Goal: Transaction & Acquisition: Purchase product/service

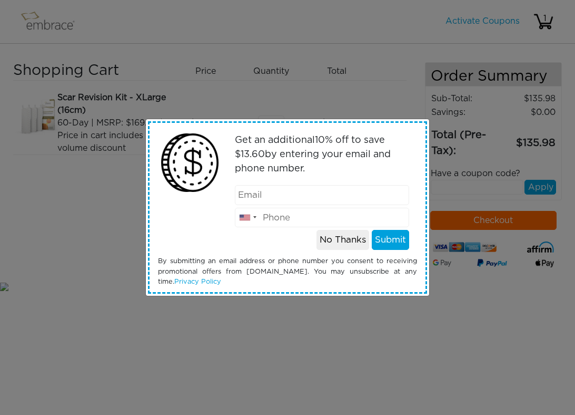
click at [313, 183] on div "Get an additional 10 % off to save $ 13.60 by entering your email and phone num…" at bounding box center [322, 189] width 207 height 122
type input "colietichner@gmail.com"
type input "5"
type input "6179990"
type input "6179990241"
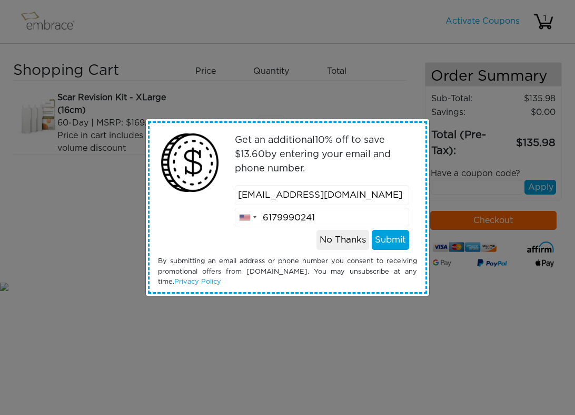
click at [381, 246] on button "Submit" at bounding box center [390, 240] width 37 height 20
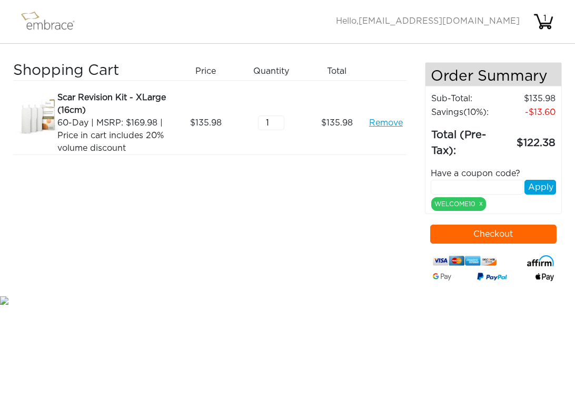
click at [540, 277] on img at bounding box center [545, 276] width 18 height 7
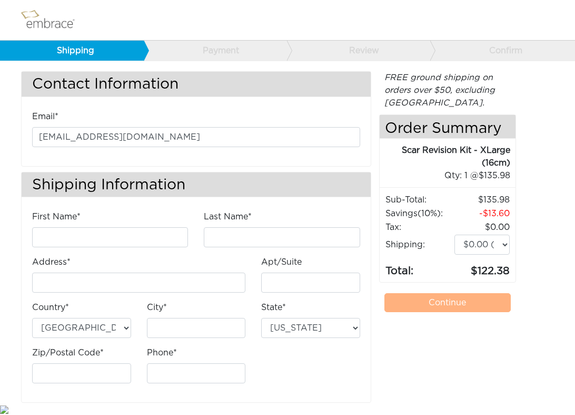
click at [106, 224] on div "First Name*" at bounding box center [110, 228] width 156 height 37
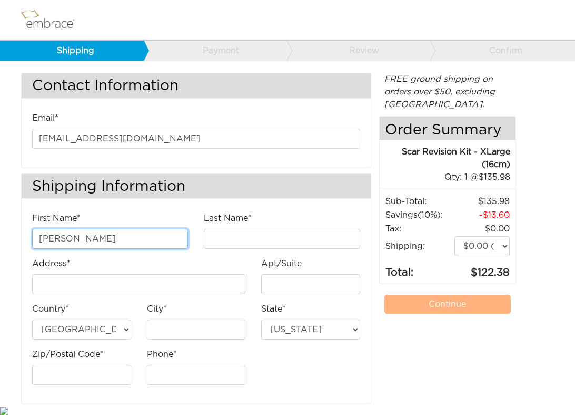
type input "Nicole"
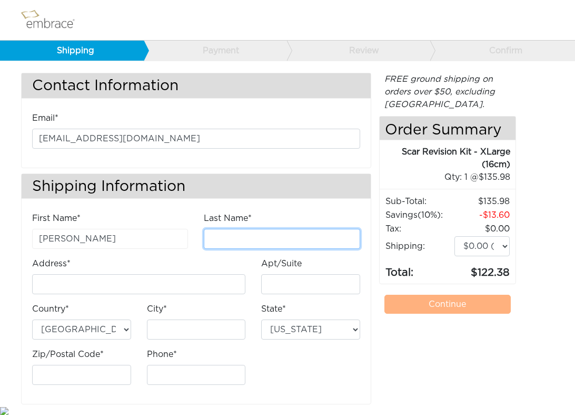
type input "i"
type input "Tichner"
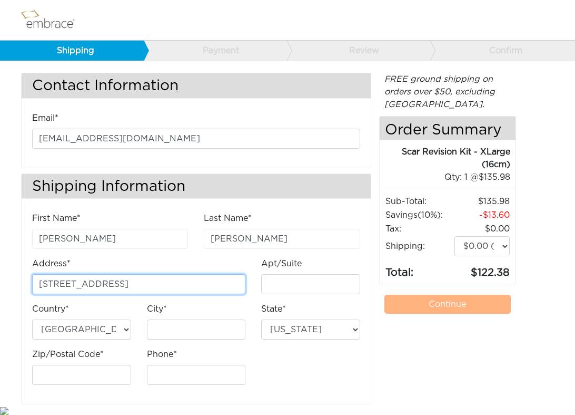
type input "301 1st Ave"
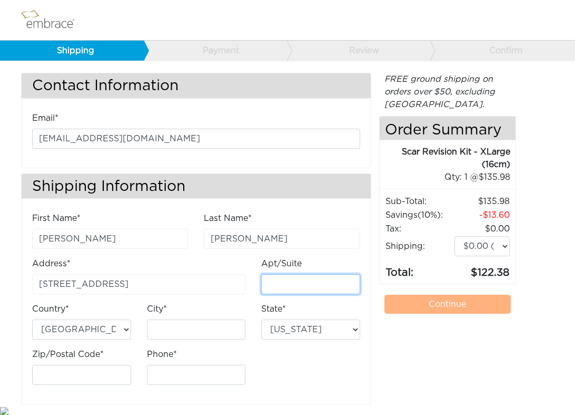
type input "1"
type input "2106c"
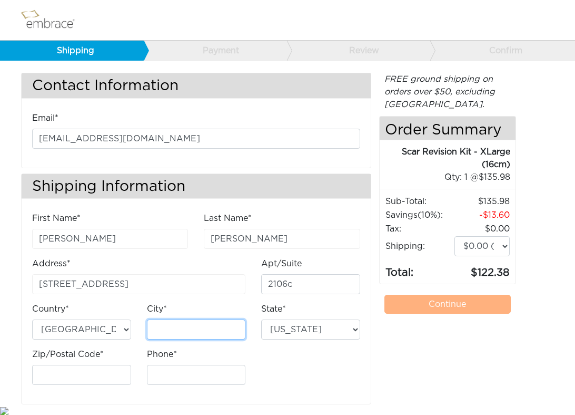
click at [152, 329] on input "City*" at bounding box center [196, 329] width 99 height 20
type input "New York"
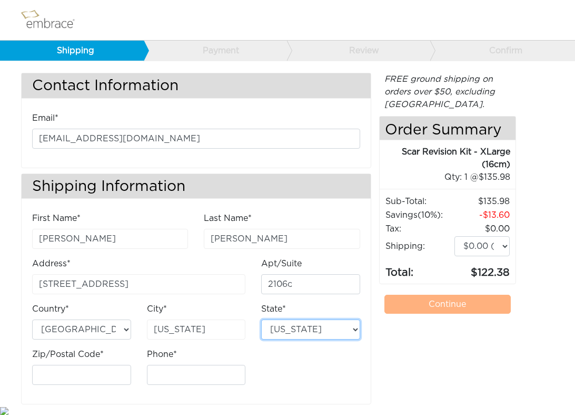
select select "NY"
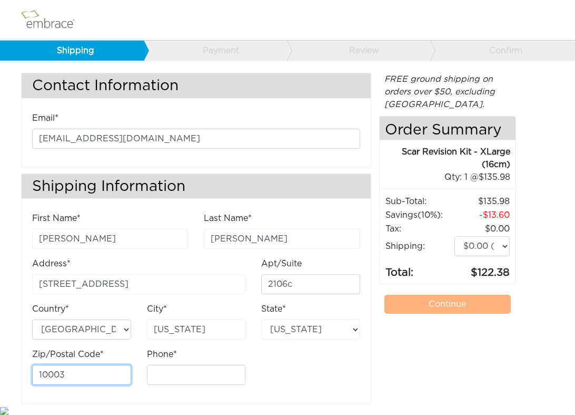
type input "10003"
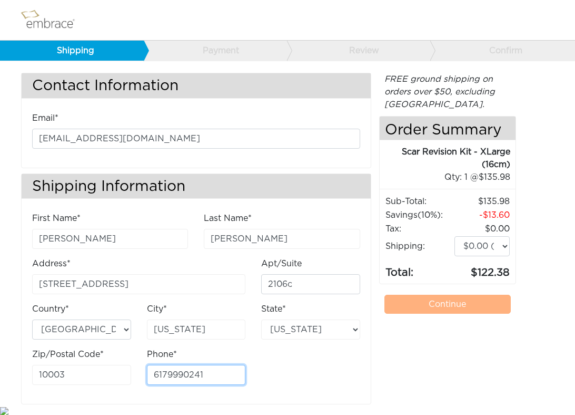
type input "6179990241"
click at [308, 403] on div "First Name* Nicole Last Name* Tichner Address* 301 1st Ave Apt/Suite 2106c Coun…" at bounding box center [196, 308] width 349 height 192
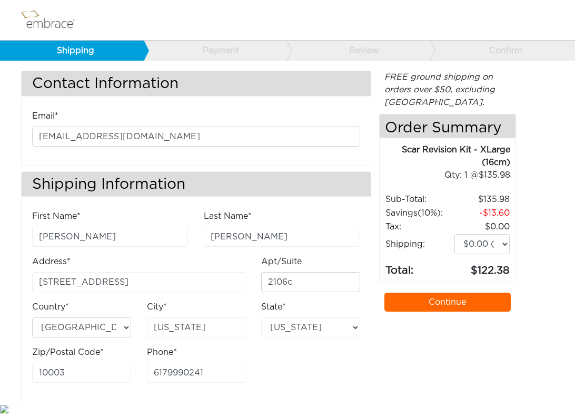
scroll to position [14, 0]
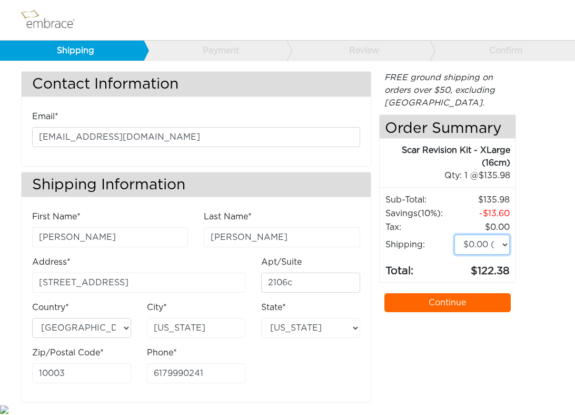
select select "4"
click at [445, 301] on link "Continue" at bounding box center [448, 302] width 127 height 19
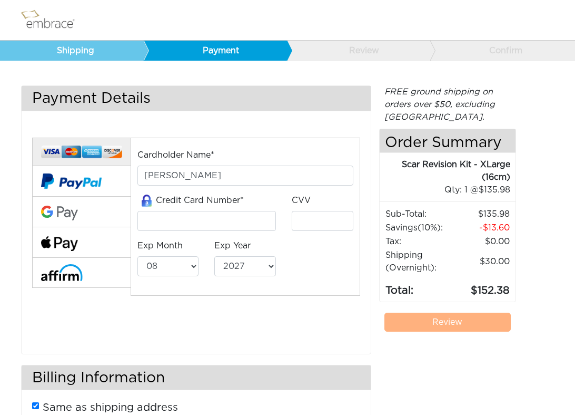
select select "8"
select select "2027"
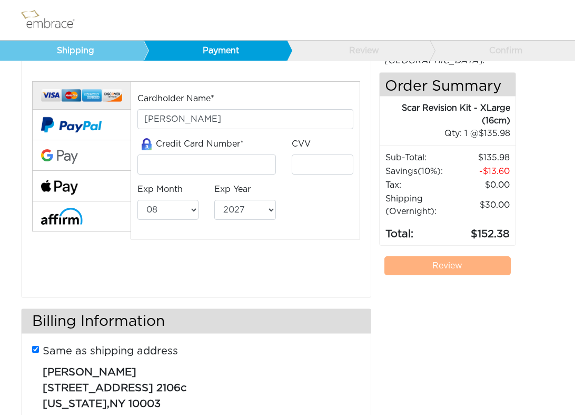
scroll to position [50, 0]
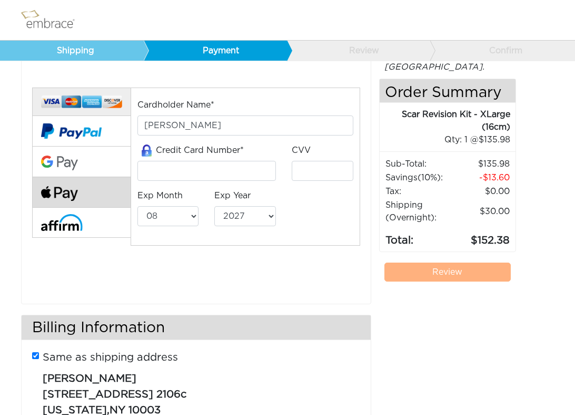
click at [72, 189] on img at bounding box center [59, 193] width 37 height 15
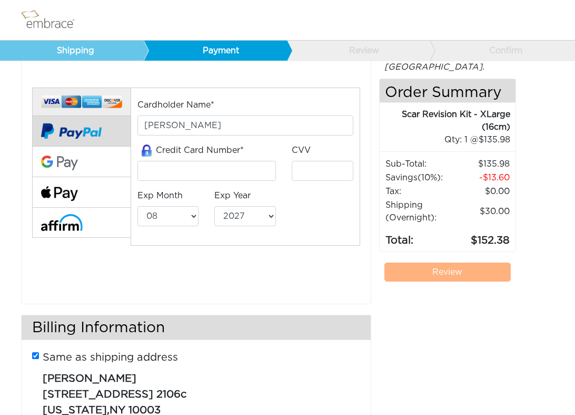
scroll to position [0, 0]
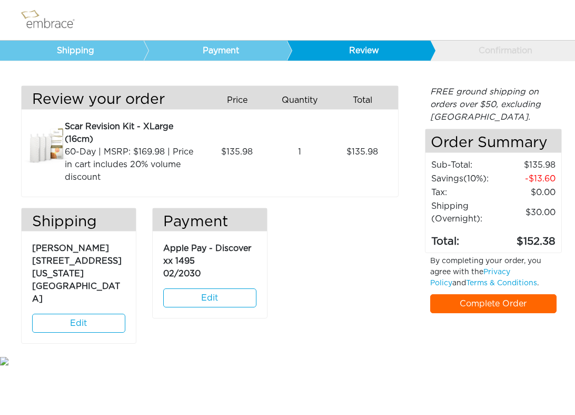
click at [457, 306] on link "Complete Order" at bounding box center [493, 303] width 127 height 19
